Goal: Task Accomplishment & Management: Manage account settings

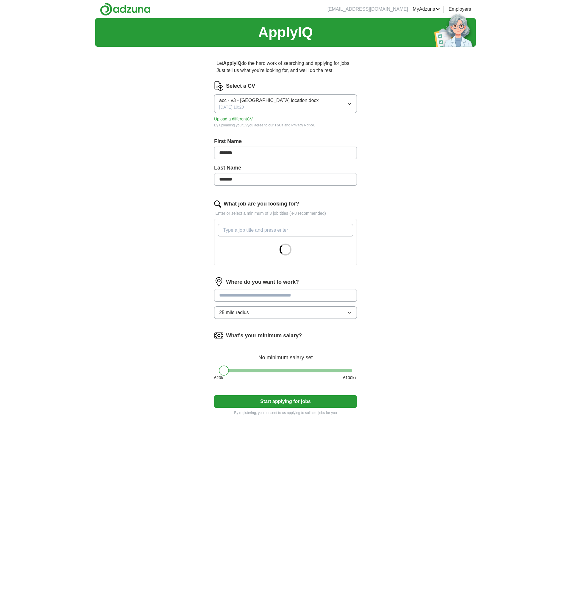
click at [114, 294] on div "ApplyIQ Let ApplyIQ do the hard work of searching and applying for jobs. Just t…" at bounding box center [285, 317] width 381 height 599
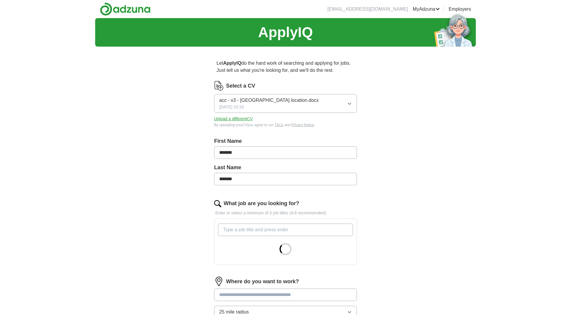
click at [0, 0] on link "Logout" at bounding box center [0, 0] width 0 height 0
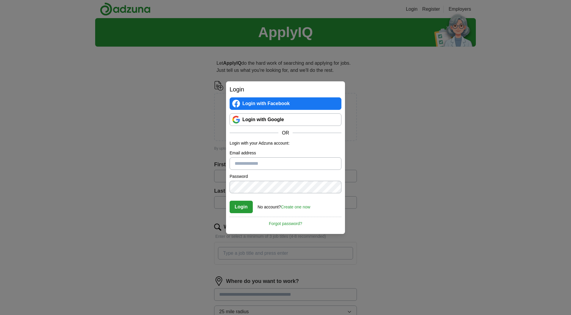
click at [257, 158] on input "Email address" at bounding box center [286, 164] width 112 height 12
type input "*"
type input "**********"
click at [238, 209] on button "Login" at bounding box center [241, 207] width 23 height 12
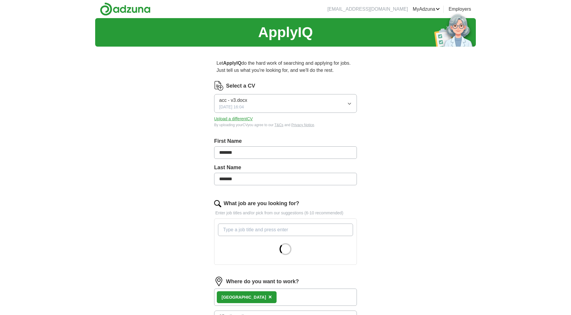
click at [170, 133] on div "ApplyIQ Let ApplyIQ do the hard work of searching and applying for jobs. Just t…" at bounding box center [285, 229] width 381 height 422
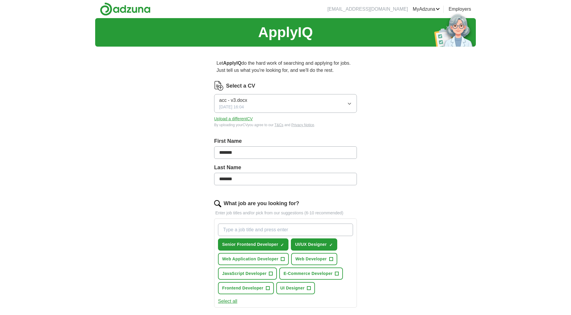
click at [462, 164] on div "ApplyIQ Let ApplyIQ do the hard work of searching and applying for jobs. Just t…" at bounding box center [285, 250] width 381 height 465
click at [164, 255] on div "ApplyIQ Let ApplyIQ do the hard work of searching and applying for jobs. Just t…" at bounding box center [285, 250] width 381 height 465
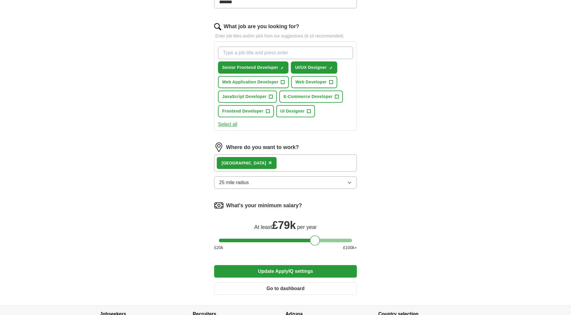
scroll to position [178, 0]
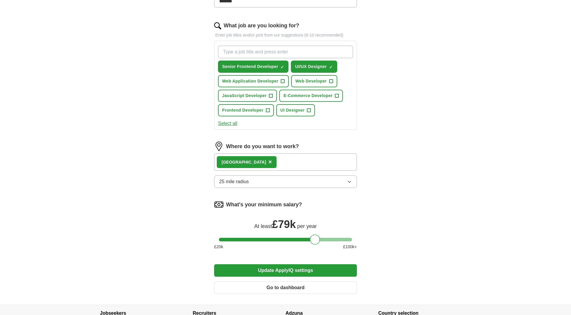
click at [169, 134] on div "ApplyIQ Let ApplyIQ do the hard work of searching and applying for jobs. Just t…" at bounding box center [285, 72] width 381 height 465
drag, startPoint x: 315, startPoint y: 241, endPoint x: 310, endPoint y: 242, distance: 5.1
click at [310, 242] on div at bounding box center [310, 240] width 10 height 10
drag, startPoint x: 310, startPoint y: 241, endPoint x: 286, endPoint y: 244, distance: 24.3
click at [286, 244] on div at bounding box center [285, 240] width 10 height 10
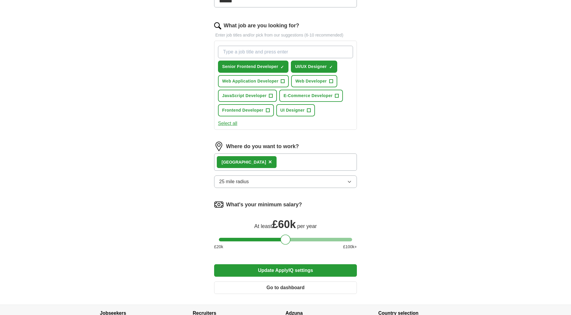
click at [274, 268] on button "Update ApplyIQ settings" at bounding box center [285, 271] width 143 height 12
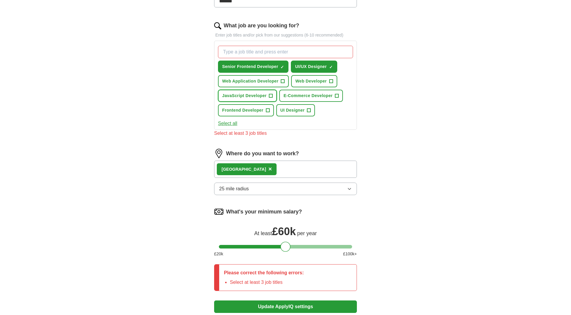
click at [233, 95] on span "JavaScript Developer" at bounding box center [244, 96] width 44 height 6
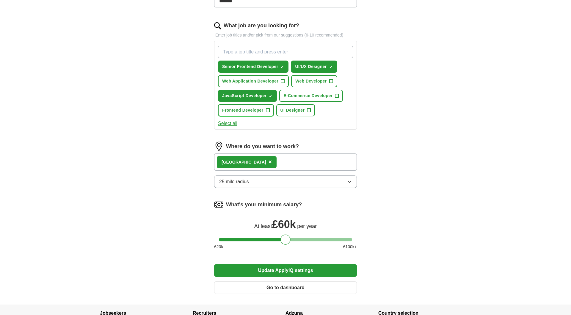
click at [234, 110] on span "Frontend Developer" at bounding box center [242, 110] width 41 height 6
click at [294, 106] on button "UI Designer +" at bounding box center [295, 110] width 39 height 12
click at [234, 270] on button "Update ApplyIQ settings" at bounding box center [285, 271] width 143 height 12
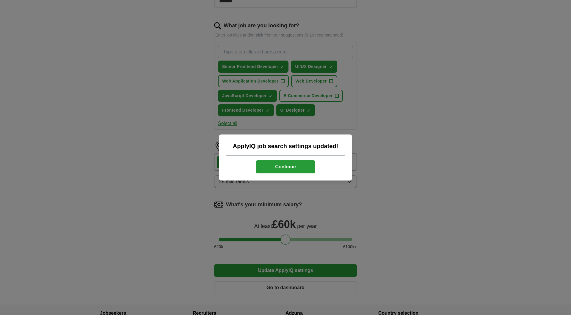
click at [274, 165] on button "Continue" at bounding box center [285, 167] width 59 height 13
